Goal: Task Accomplishment & Management: Complete application form

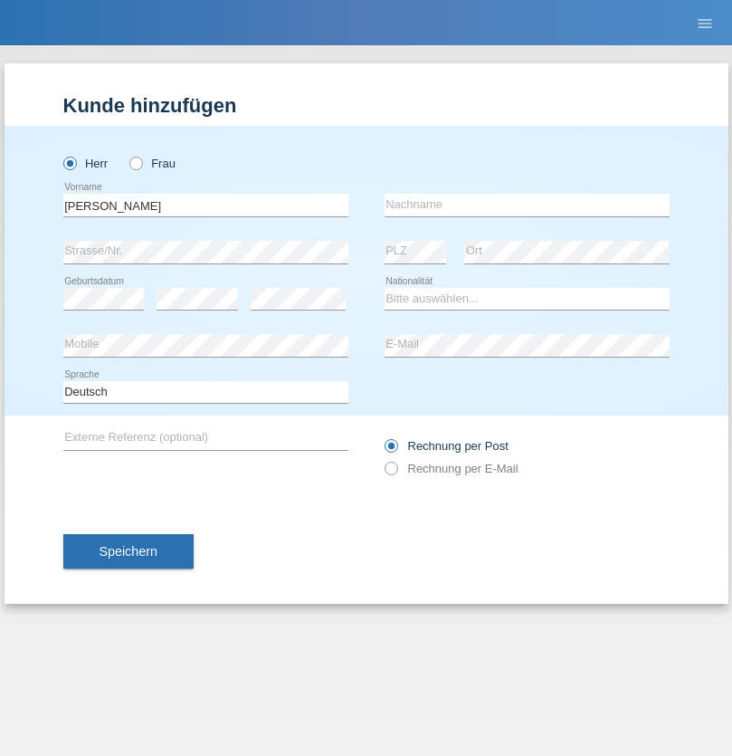
type input "Stefan"
click at [527, 205] on input "text" at bounding box center [527, 205] width 285 height 23
type input "Frei"
select select "CH"
radio input "true"
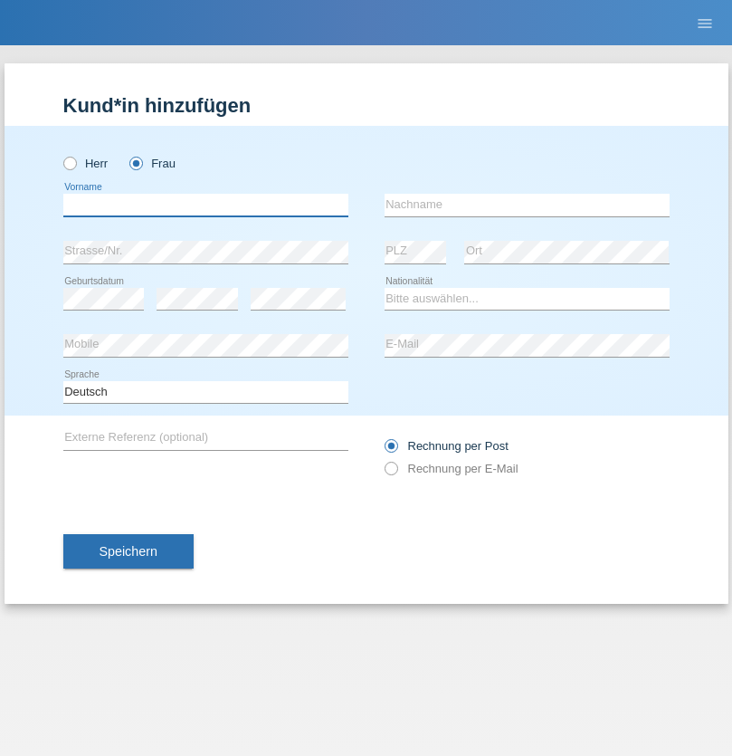
click at [205, 205] on input "text" at bounding box center [205, 205] width 285 height 23
type input "agnertina"
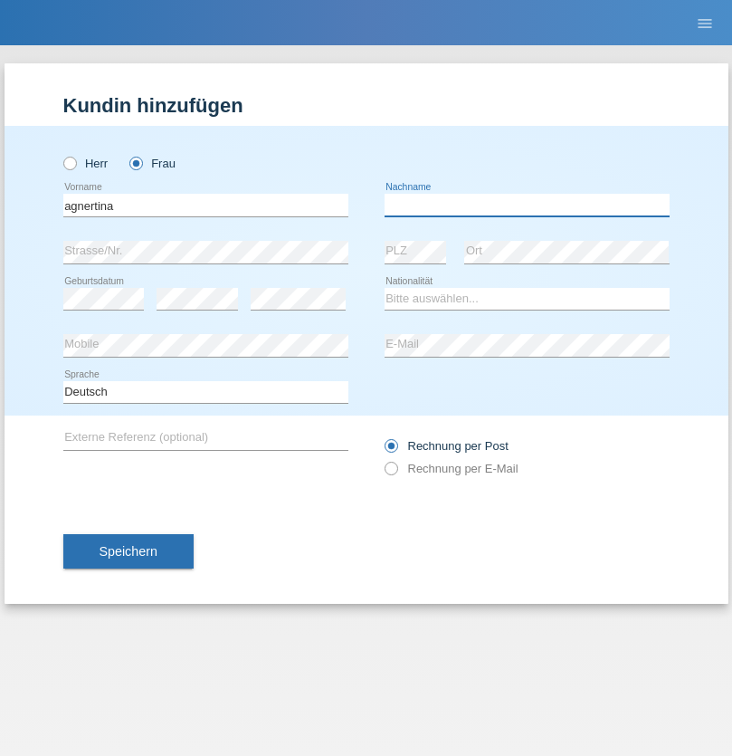
click at [527, 205] on input "text" at bounding box center [527, 205] width 285 height 23
type input "noshaj"
select select "NL"
select select "C"
select select "01"
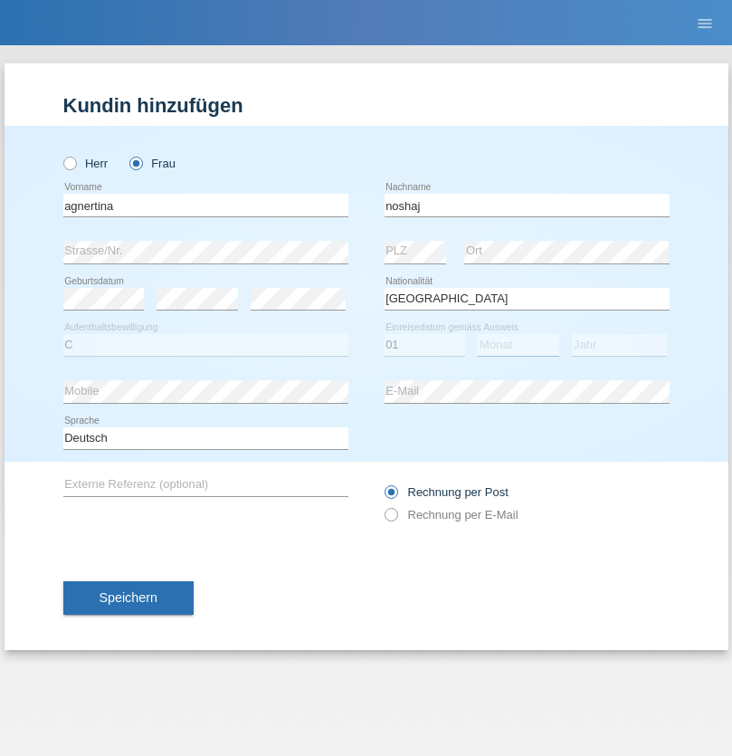
select select "08"
select select "2021"
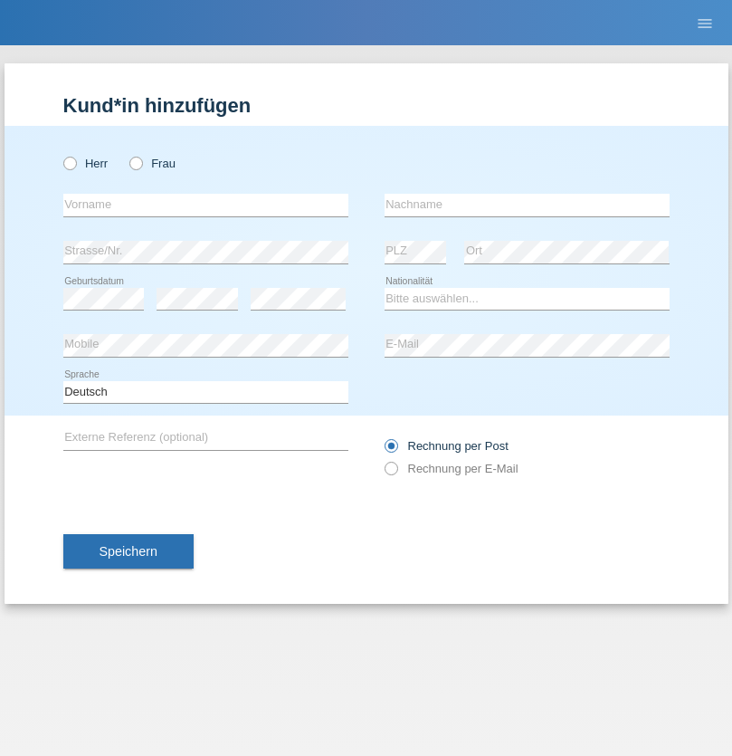
radio input "true"
click at [205, 205] on input "text" at bounding box center [205, 205] width 285 height 23
type input "bajram"
click at [527, 205] on input "text" at bounding box center [527, 205] width 285 height 23
type input "malluta"
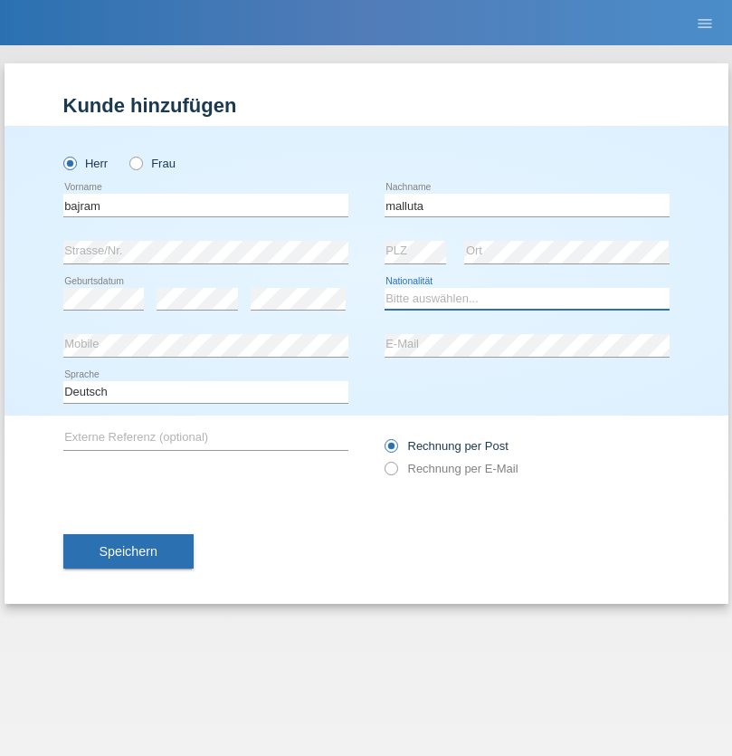
select select "CH"
radio input "true"
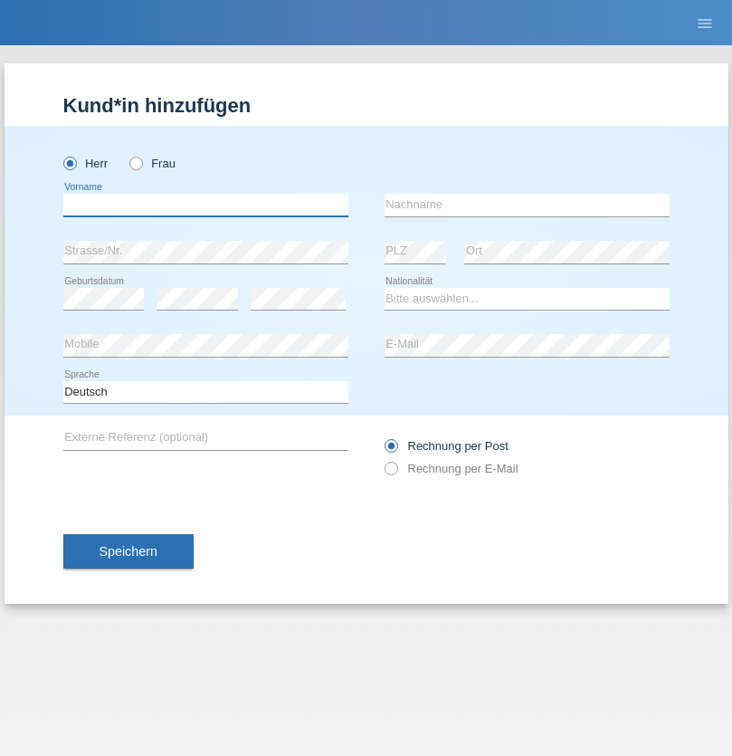
click at [205, 205] on input "text" at bounding box center [205, 205] width 285 height 23
type input "firat"
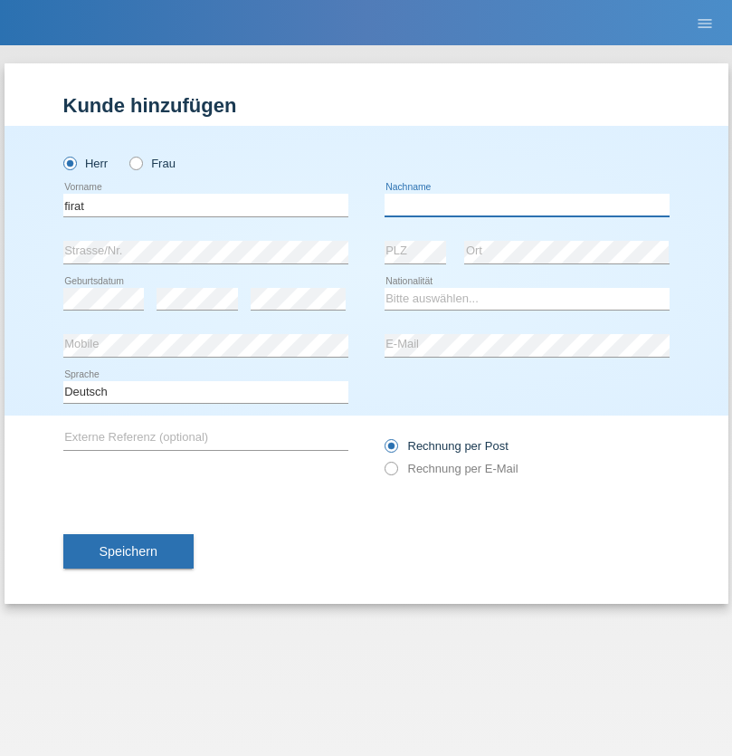
click at [527, 205] on input "text" at bounding box center [527, 205] width 285 height 23
type input "kara"
select select "CH"
radio input "true"
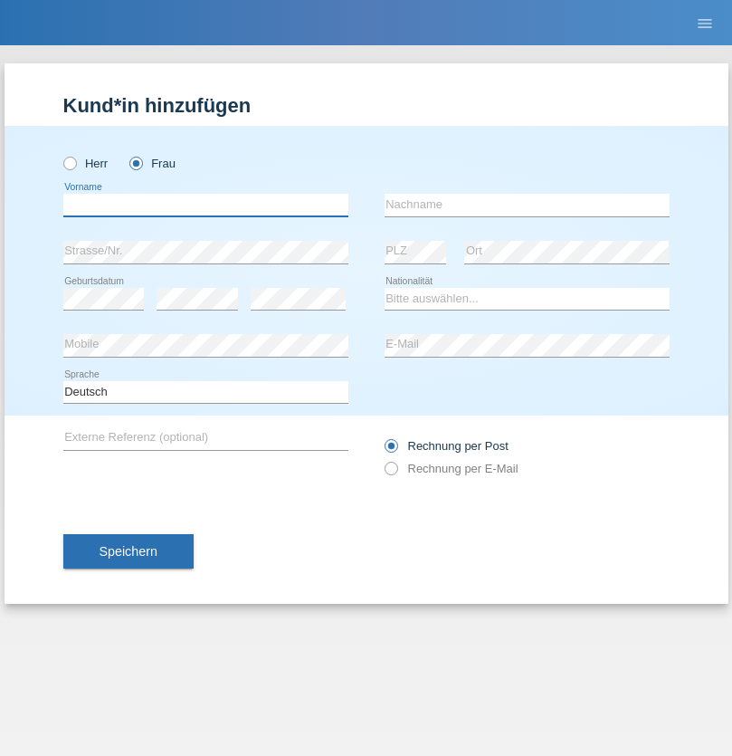
click at [205, 205] on input "text" at bounding box center [205, 205] width 285 height 23
type input "Dagmar"
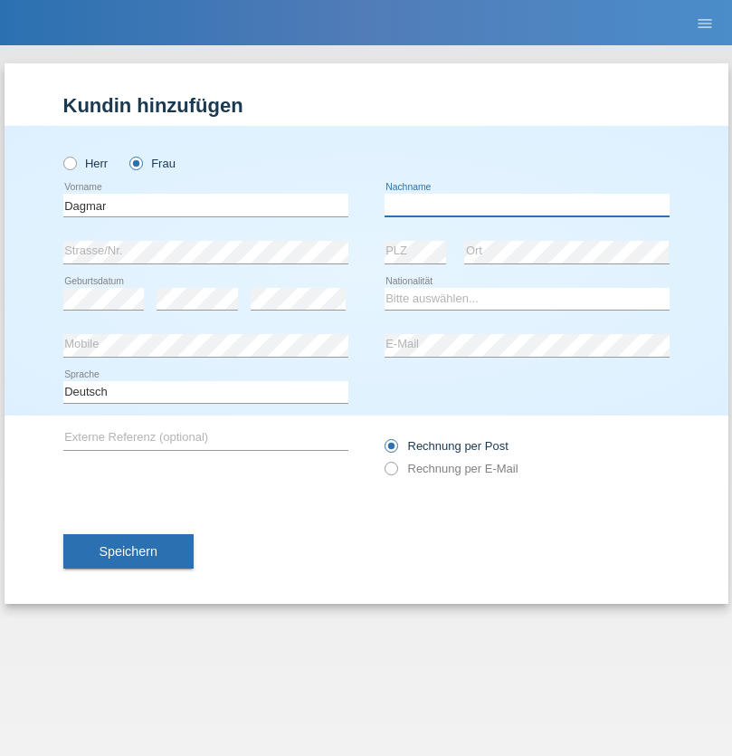
click at [527, 205] on input "text" at bounding box center [527, 205] width 285 height 23
type input "Reusser"
select select "CH"
radio input "true"
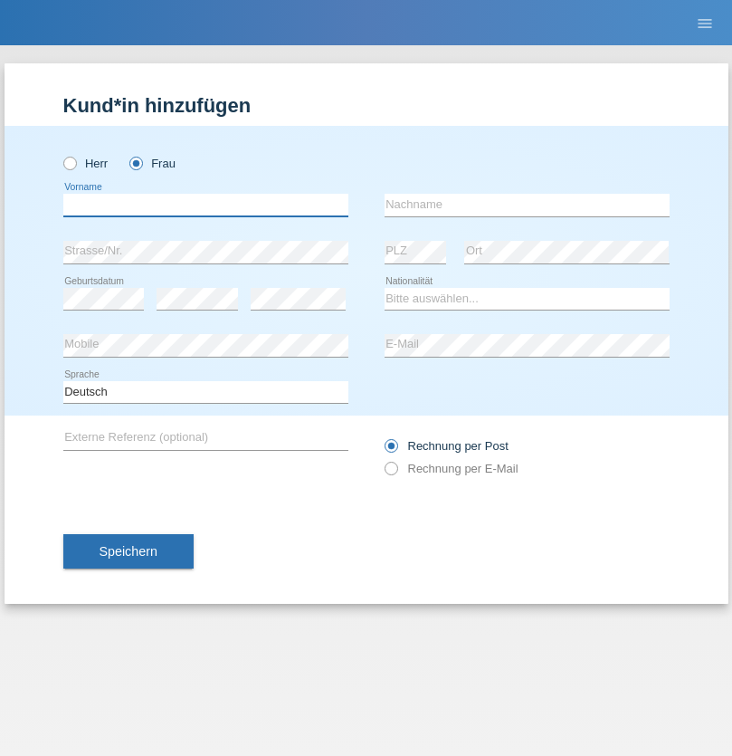
click at [205, 205] on input "text" at bounding box center [205, 205] width 285 height 23
type input "Dunja"
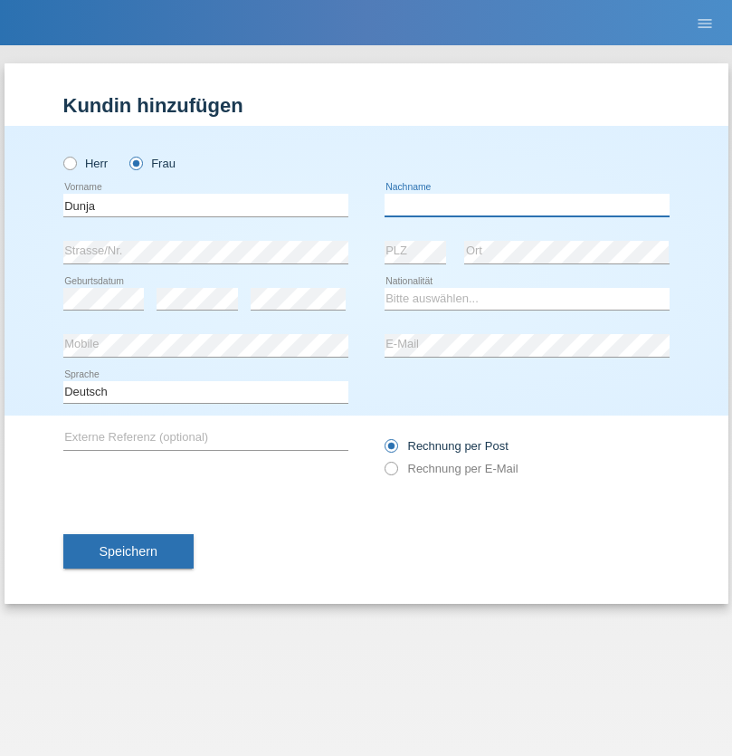
click at [527, 205] on input "text" at bounding box center [527, 205] width 285 height 23
type input "[PERSON_NAME]"
select select "HR"
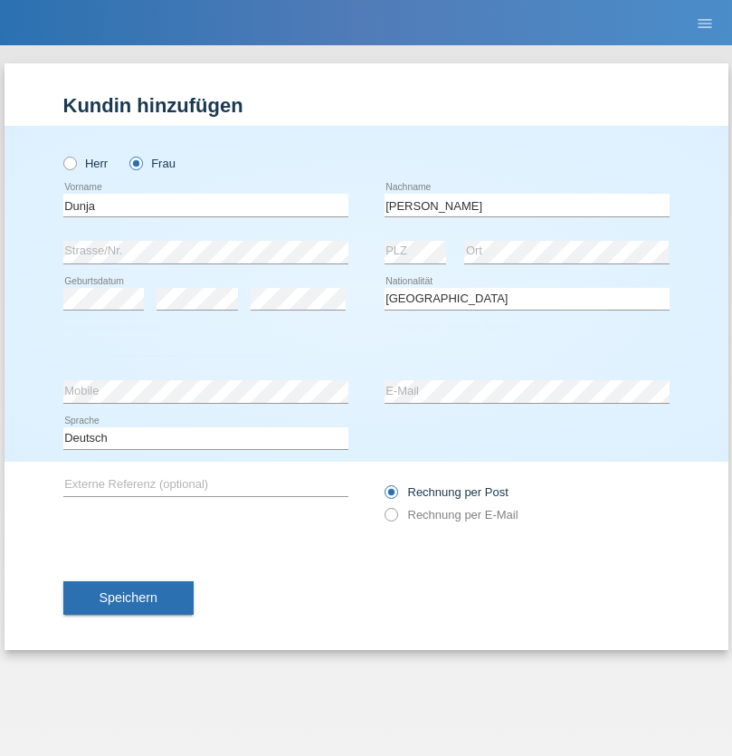
select select "C"
select select "03"
select select "09"
select select "2021"
